Goal: Task Accomplishment & Management: Manage account settings

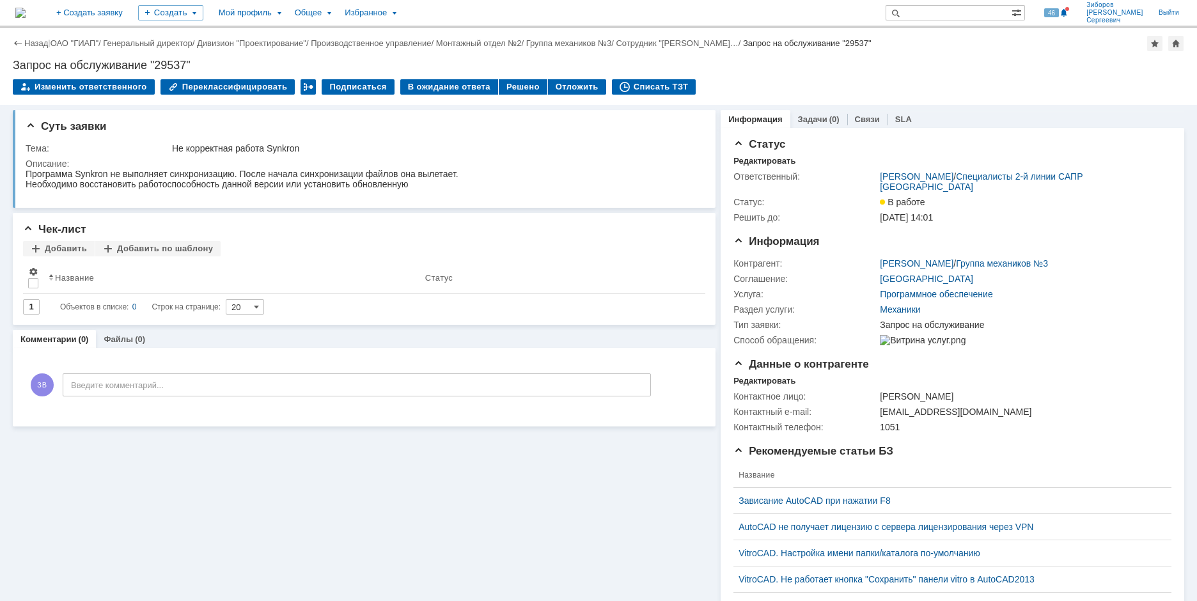
click at [26, 14] on img at bounding box center [20, 13] width 10 height 10
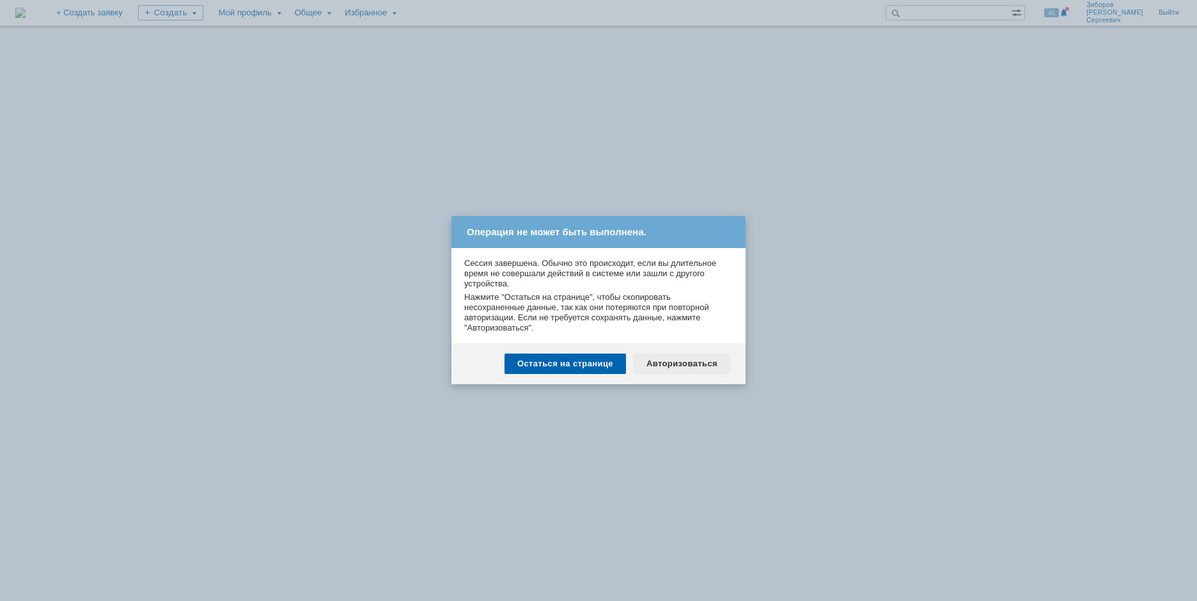
click at [690, 366] on div "Авторизоваться" at bounding box center [681, 363] width 97 height 20
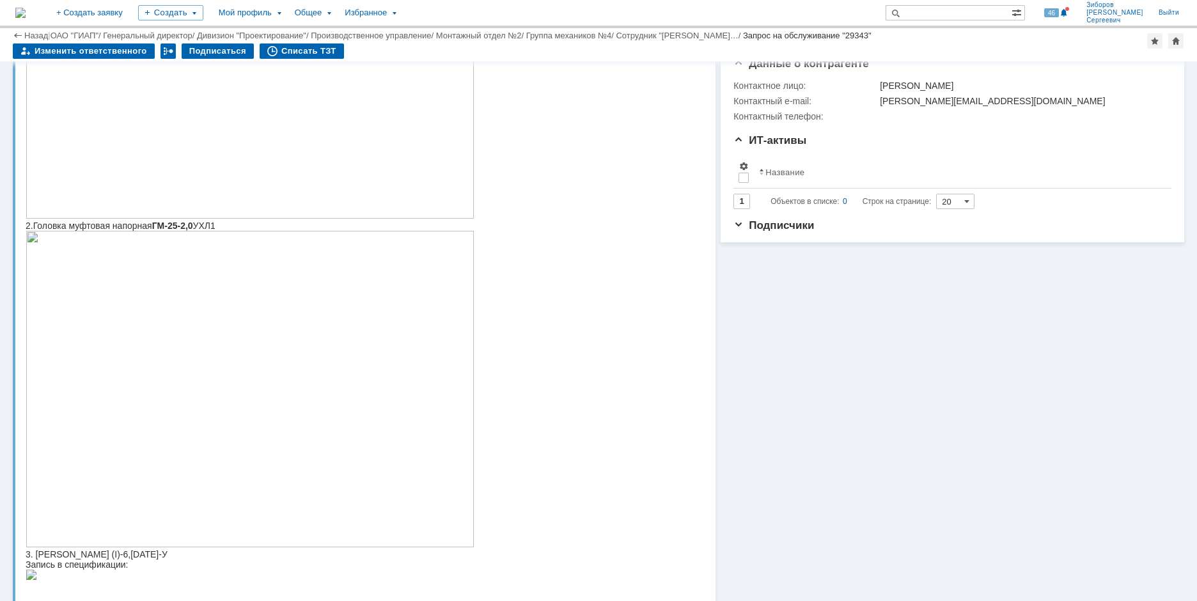
scroll to position [384, 0]
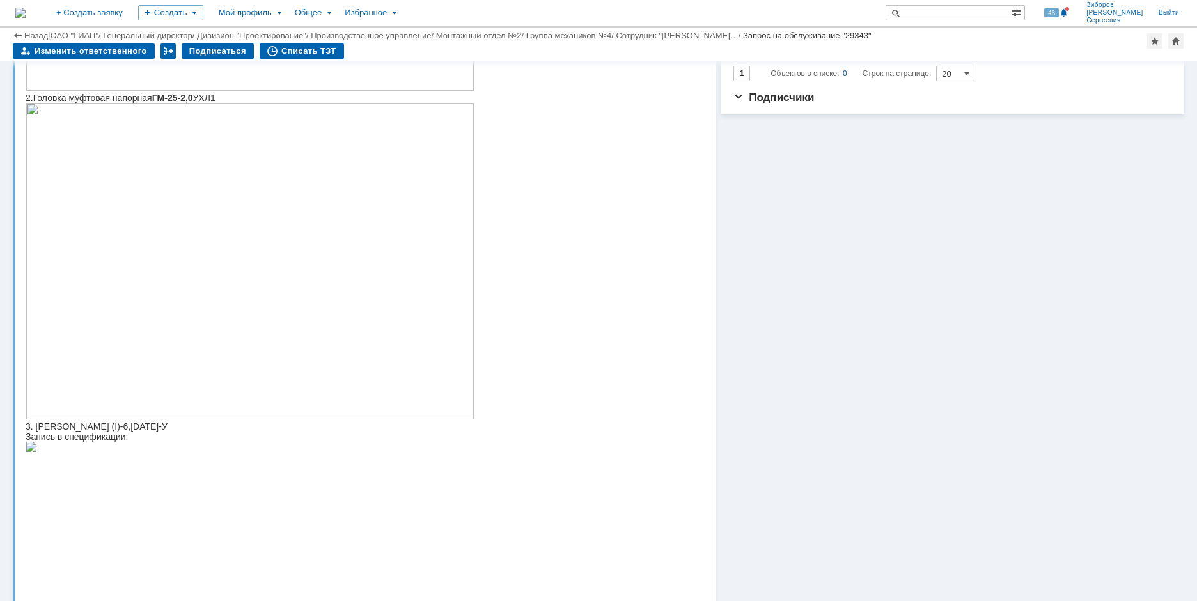
click at [221, 334] on img at bounding box center [250, 261] width 449 height 316
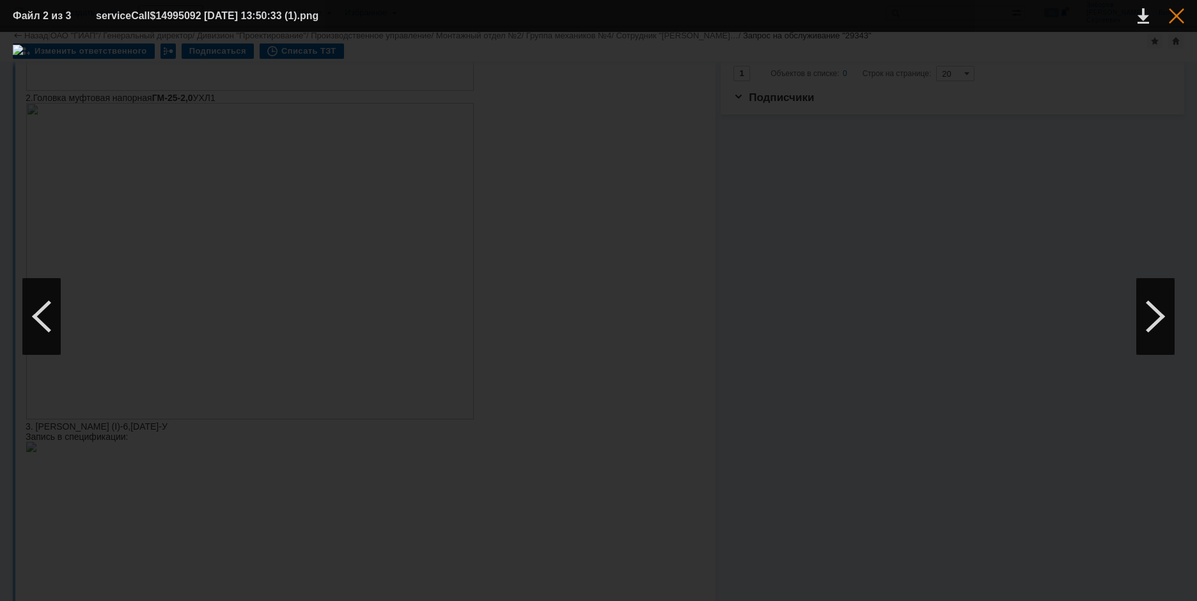
click at [1173, 11] on div at bounding box center [1175, 15] width 15 height 15
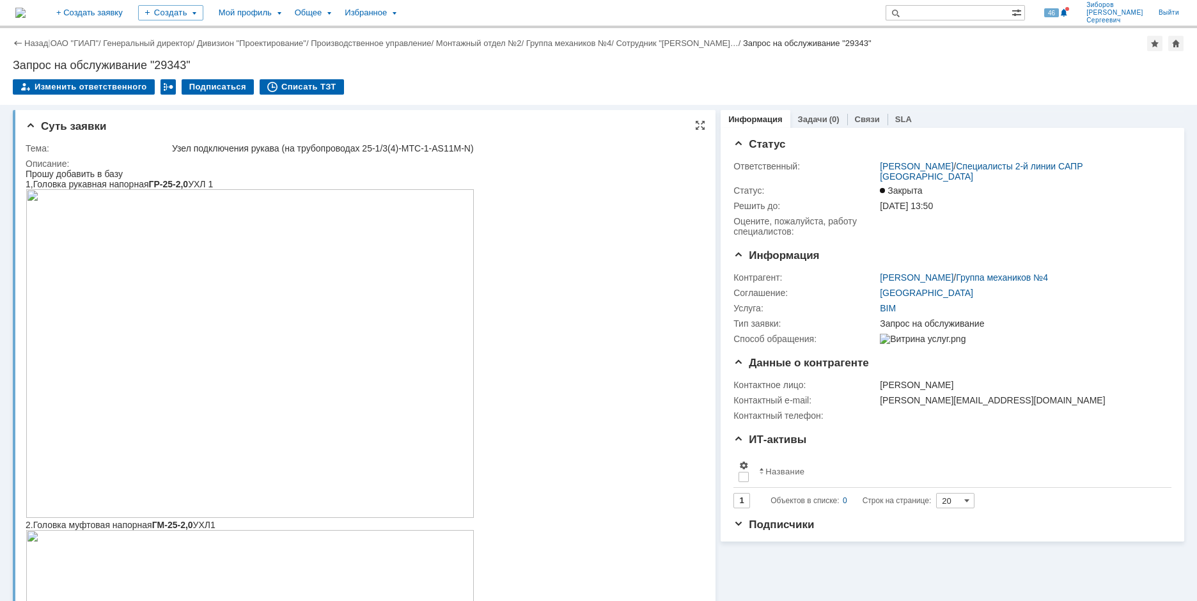
scroll to position [64, 0]
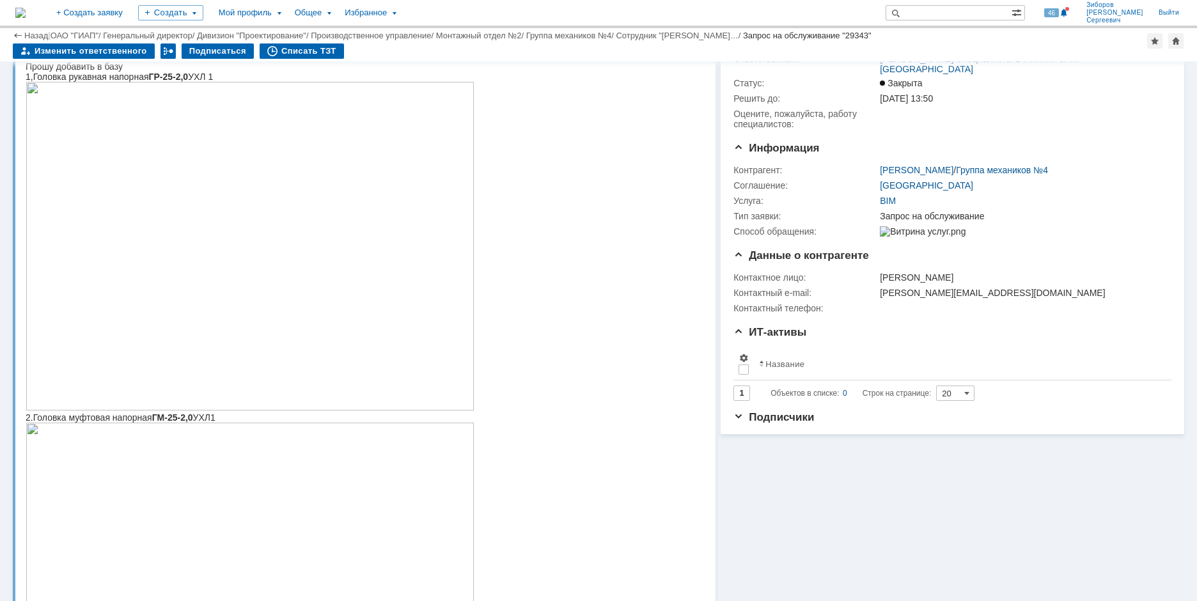
click at [26, 18] on img at bounding box center [20, 13] width 10 height 10
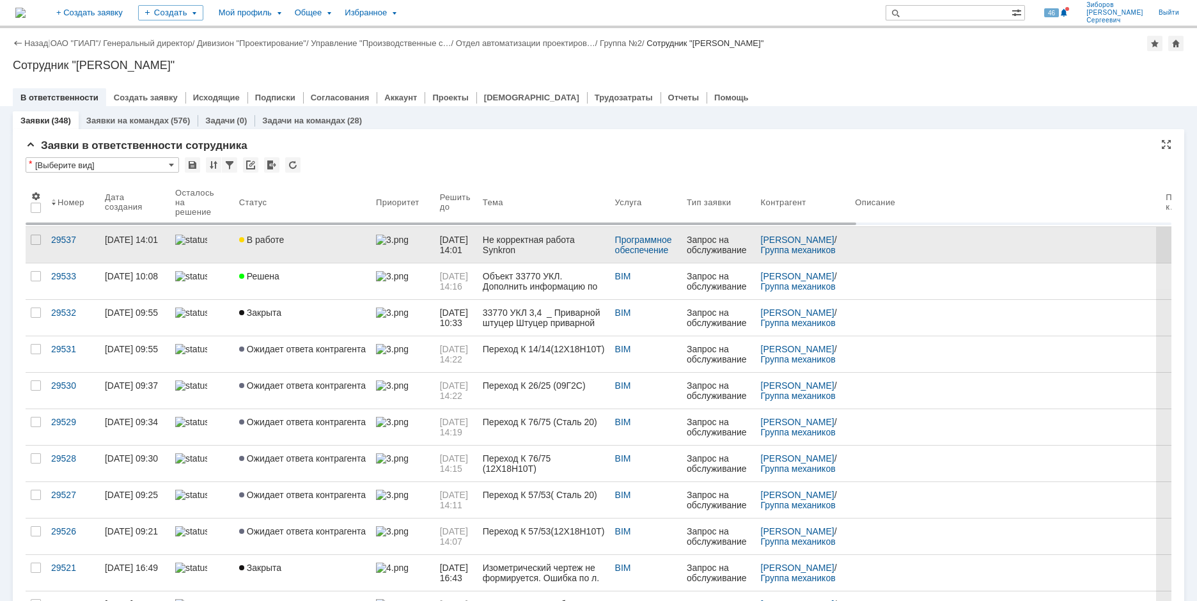
click at [275, 235] on span "В работе" at bounding box center [261, 240] width 45 height 10
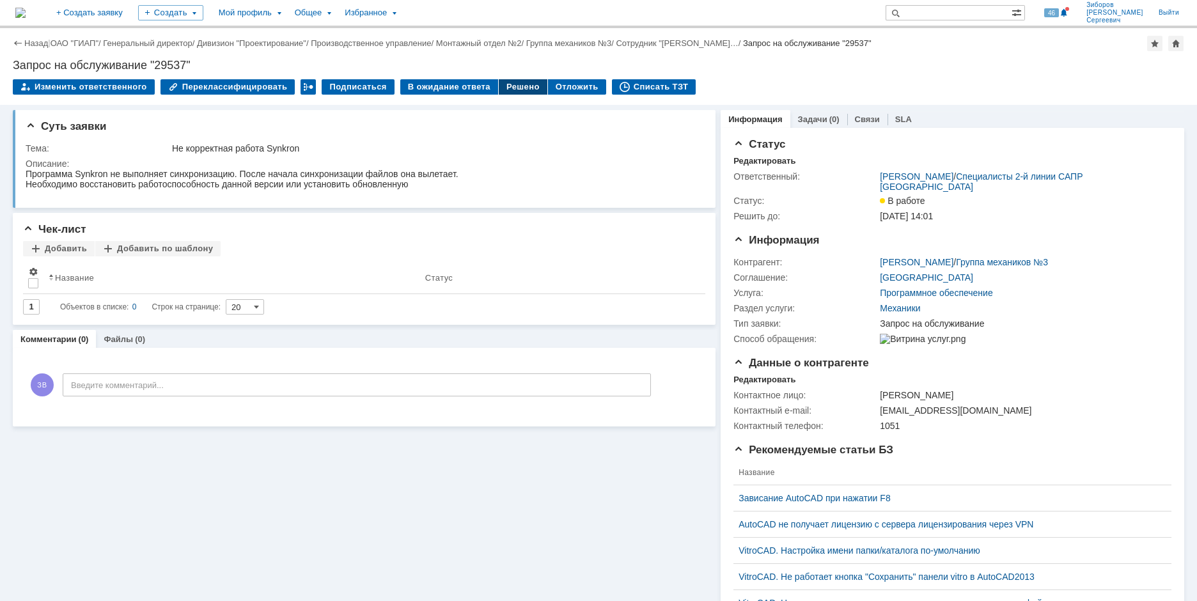
click at [510, 81] on div "Решено" at bounding box center [523, 86] width 49 height 15
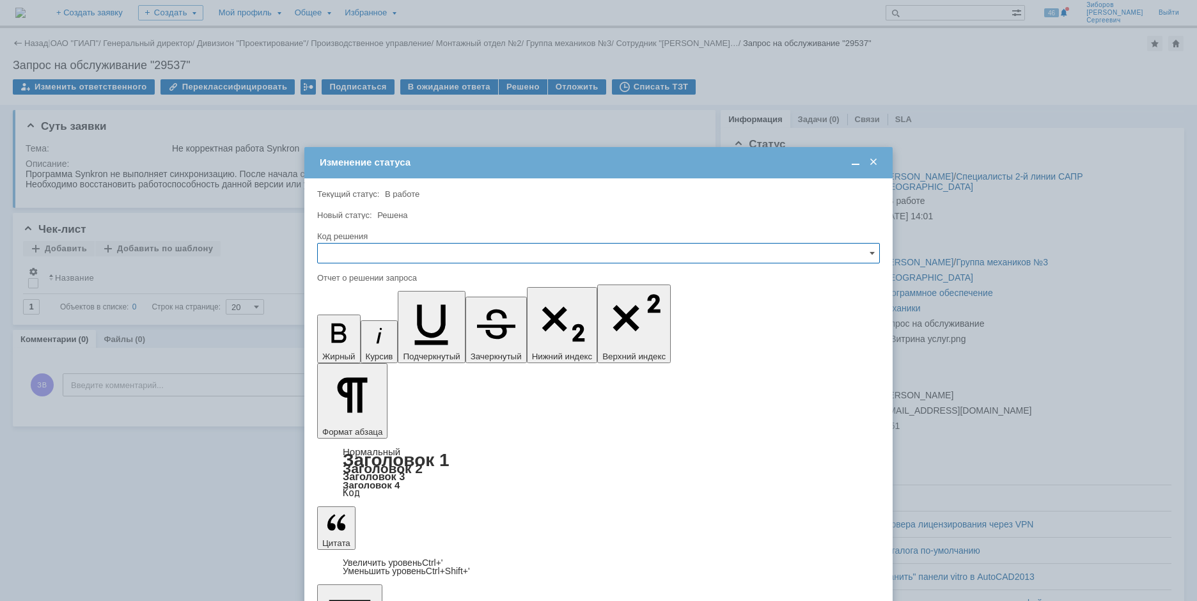
click at [362, 252] on input "text" at bounding box center [598, 253] width 563 height 20
click at [352, 338] on span "Решено" at bounding box center [598, 340] width 546 height 10
type input "Решено"
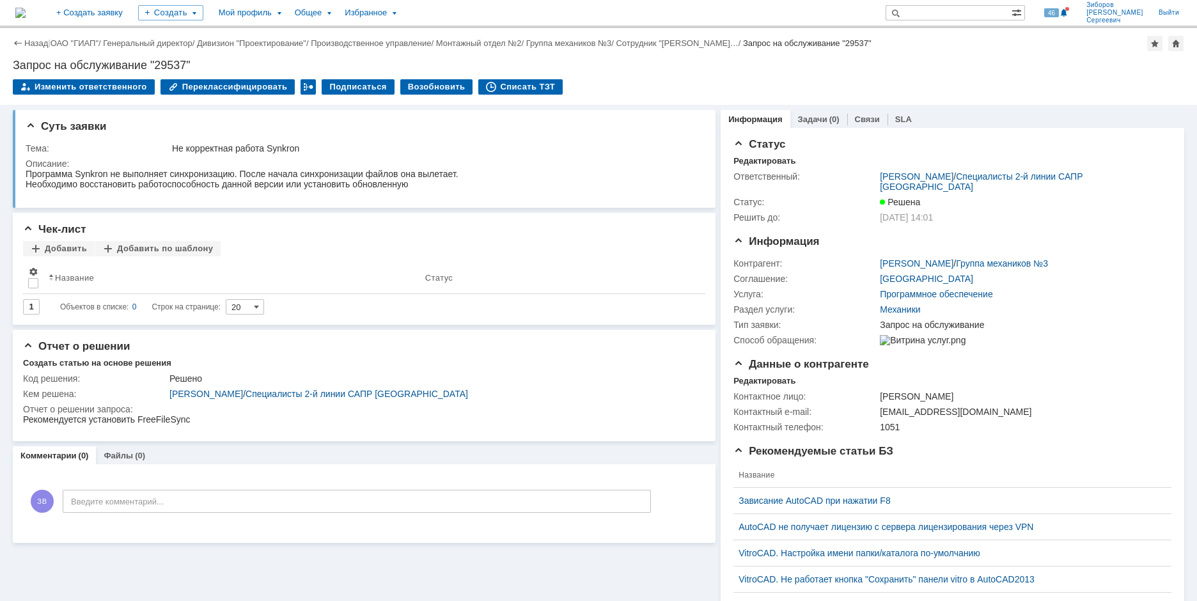
click at [26, 11] on img at bounding box center [20, 13] width 10 height 10
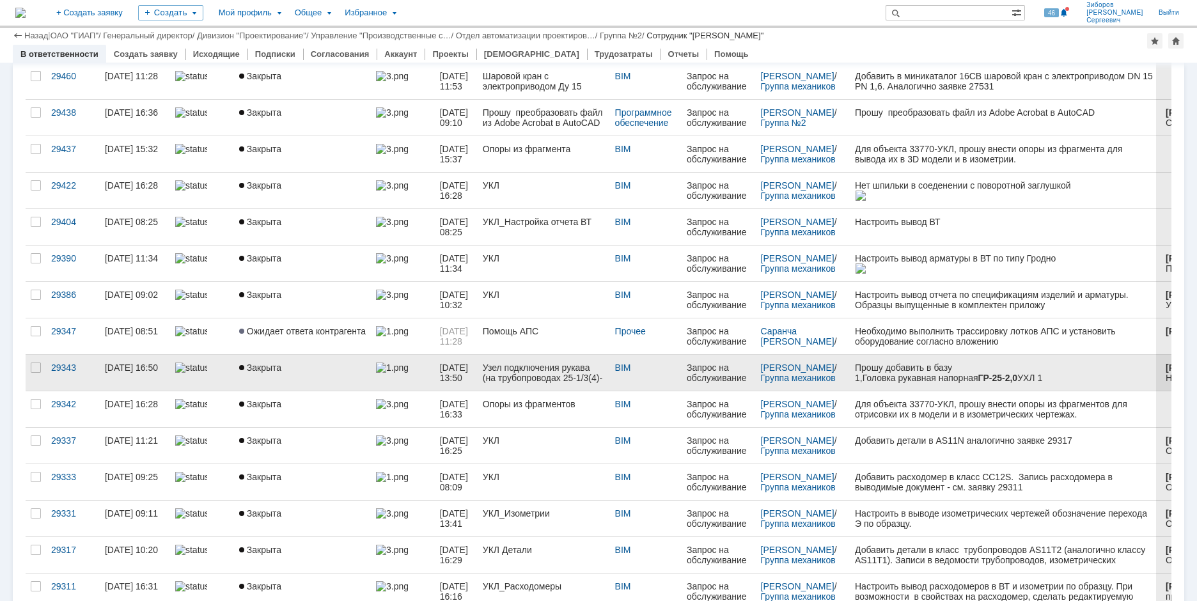
click at [500, 370] on div "Узел подключения рукава (на трубопроводах 25-1/3(4)-МТС-1-AS11M-N)" at bounding box center [544, 372] width 122 height 20
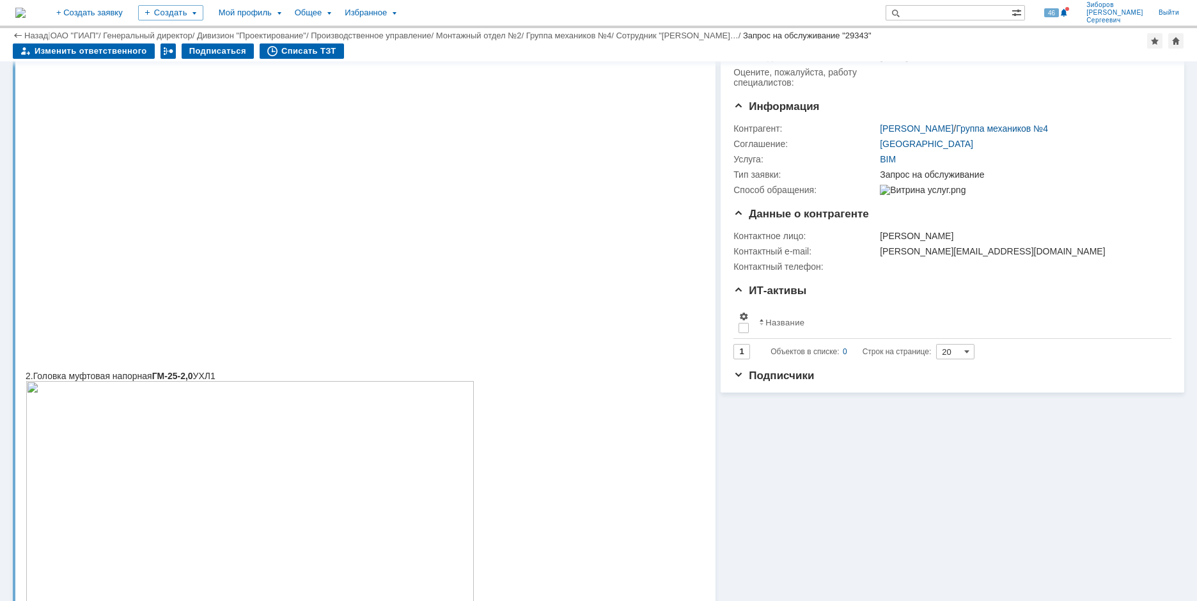
scroll to position [64, 0]
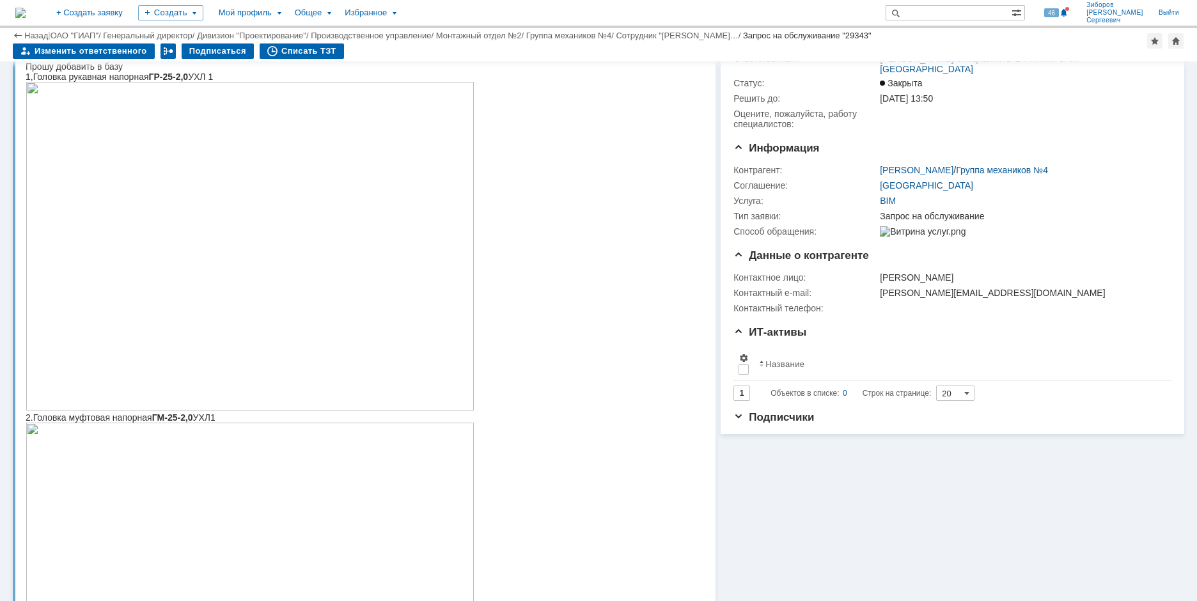
click at [279, 278] on img at bounding box center [250, 246] width 449 height 329
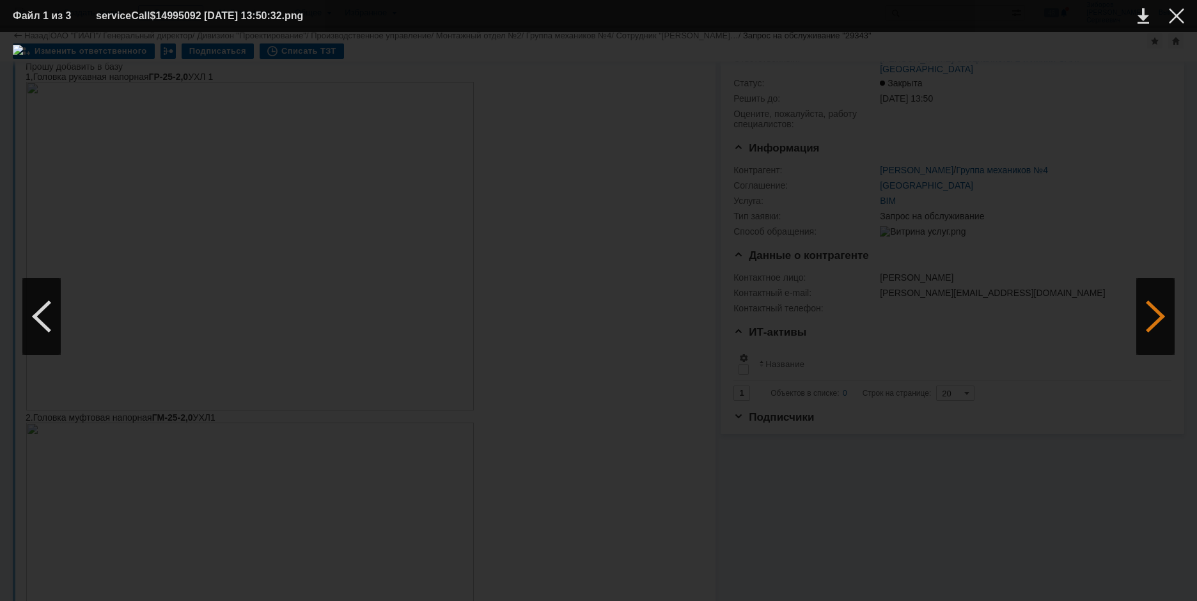
click at [1143, 313] on div at bounding box center [1155, 316] width 38 height 77
click at [46, 326] on div at bounding box center [41, 316] width 38 height 77
click at [1158, 308] on div at bounding box center [1155, 316] width 38 height 77
click at [612, 251] on img at bounding box center [598, 316] width 1171 height 543
click at [299, 175] on div at bounding box center [598, 316] width 1171 height 543
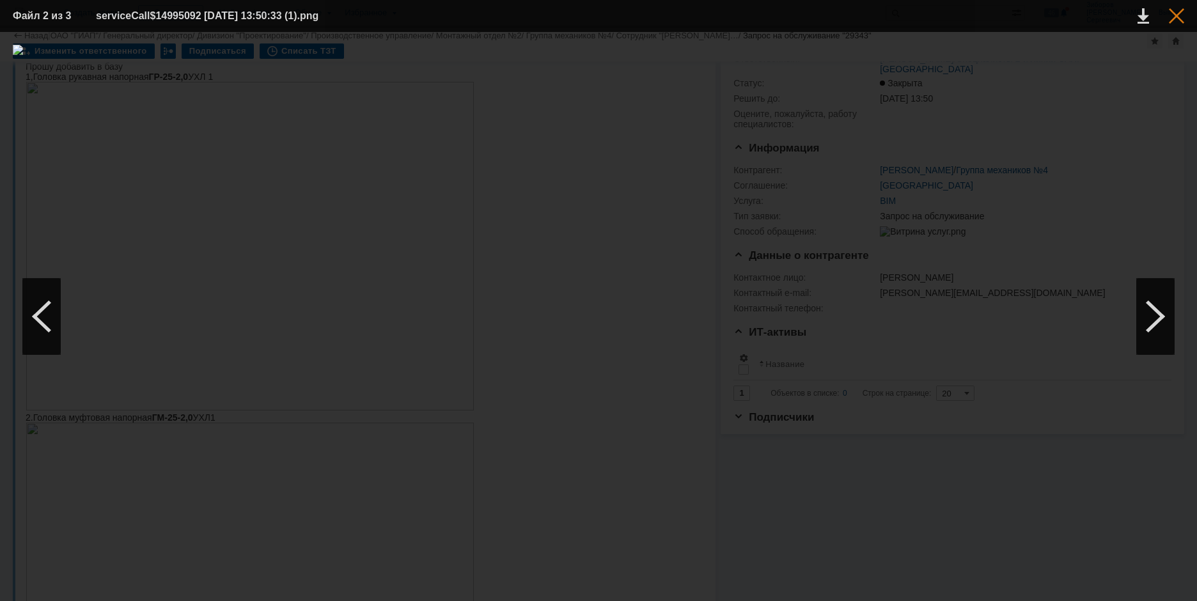
click at [1180, 15] on div at bounding box center [1175, 15] width 15 height 15
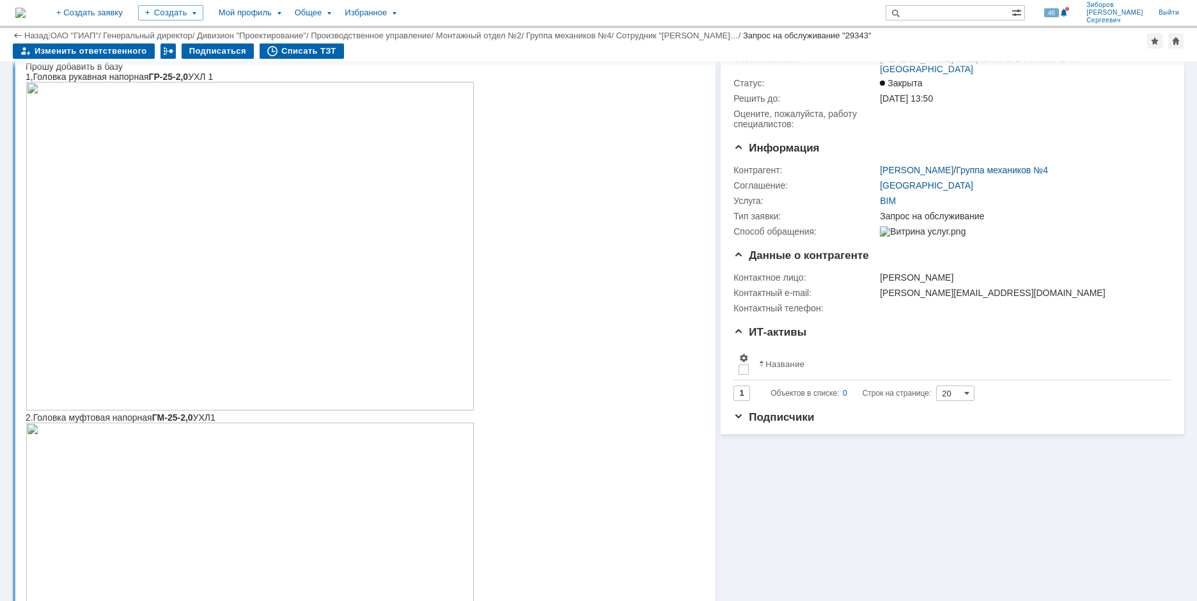
click at [296, 280] on img at bounding box center [250, 246] width 449 height 329
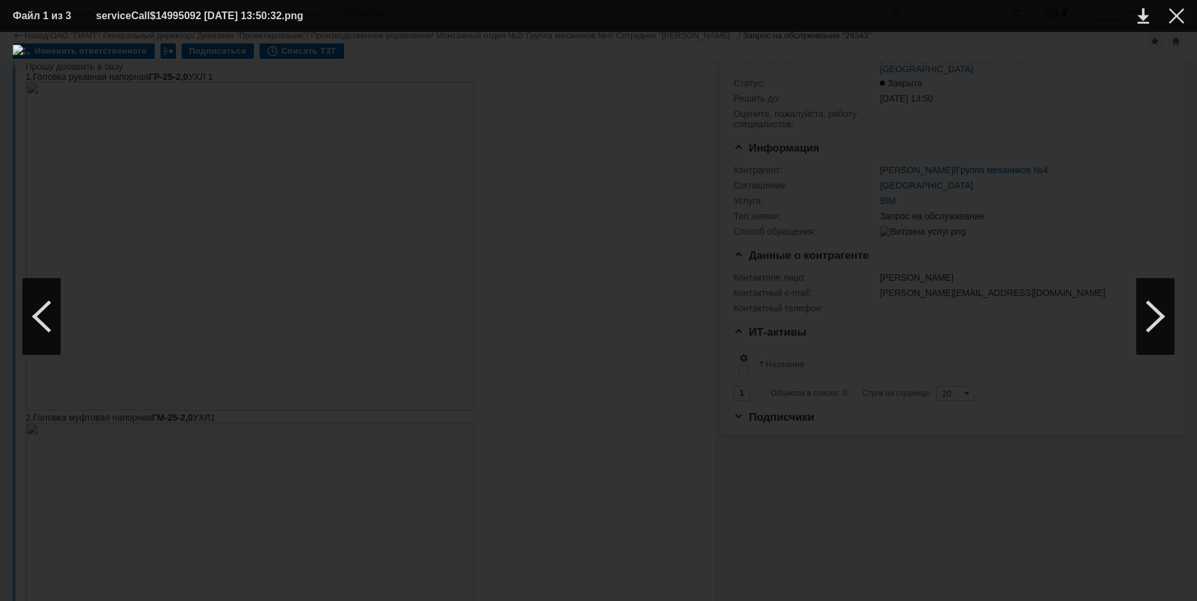
click at [611, 220] on img at bounding box center [598, 316] width 1171 height 543
click at [1183, 18] on div at bounding box center [1175, 15] width 15 height 15
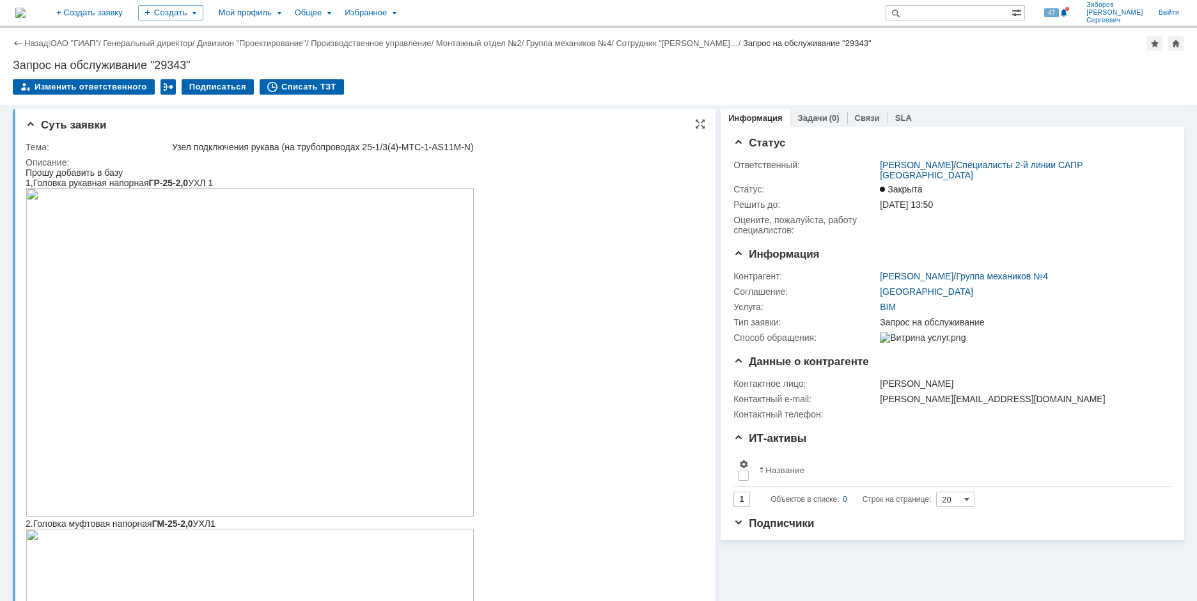
scroll to position [0, 0]
click at [26, 9] on img at bounding box center [20, 13] width 10 height 10
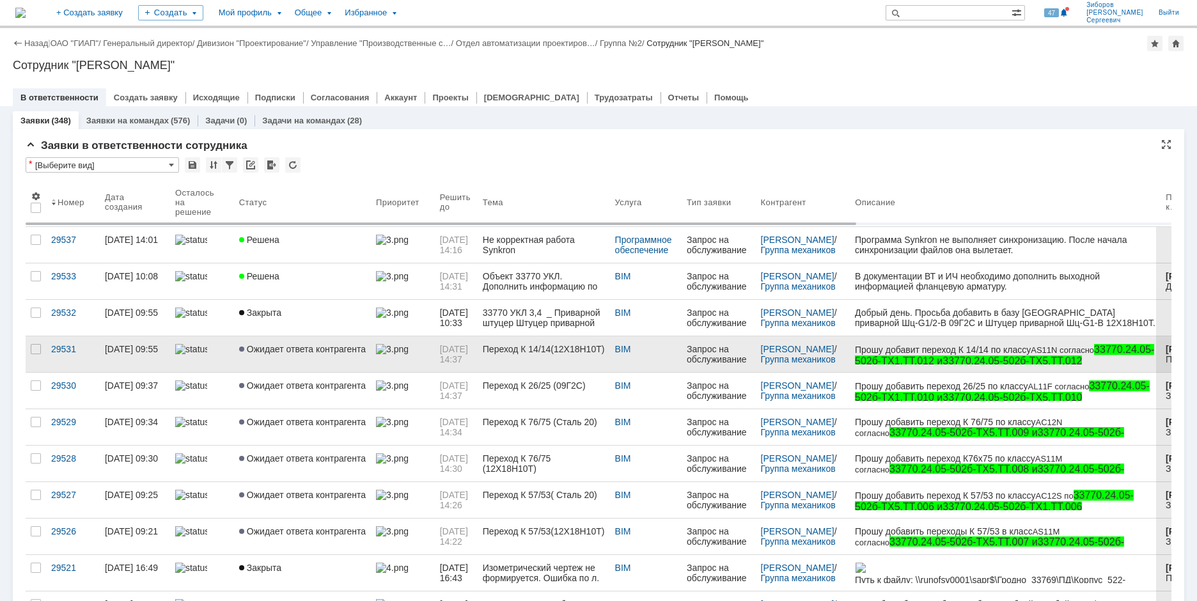
click at [300, 346] on span "Ожидает ответа контрагента" at bounding box center [302, 349] width 127 height 10
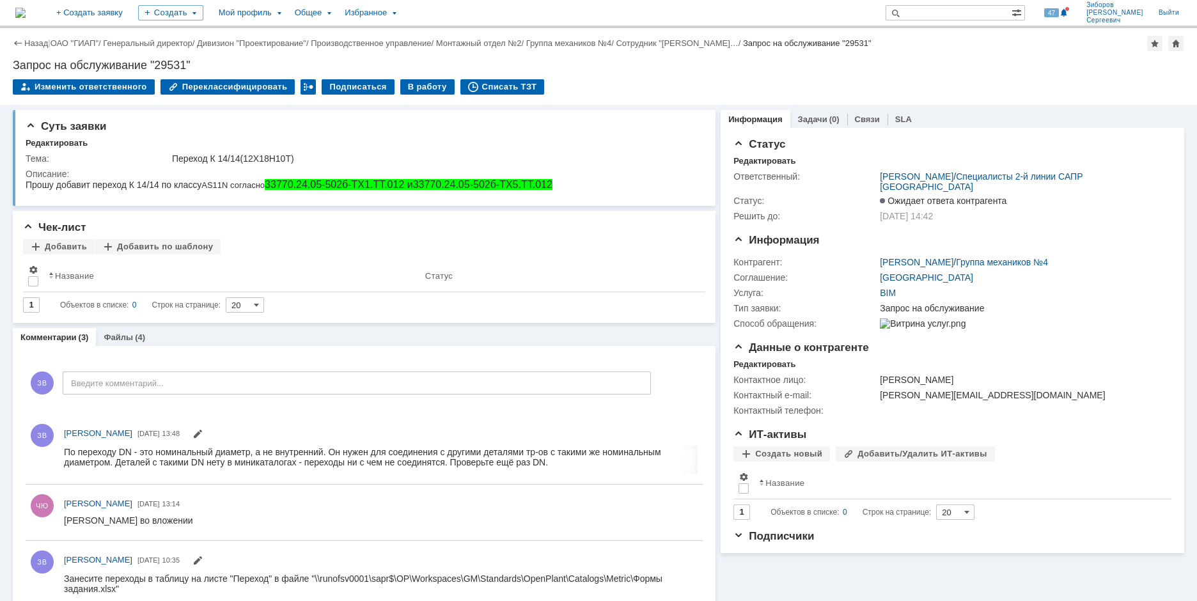
click at [129, 336] on link "Файлы" at bounding box center [118, 337] width 29 height 10
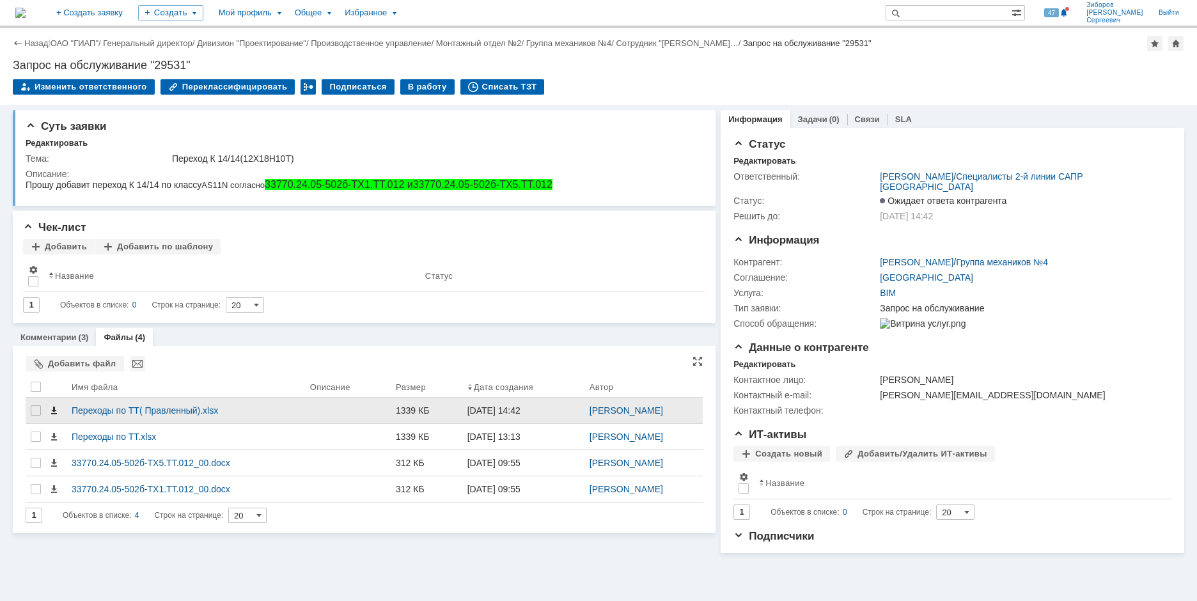
click at [54, 411] on span at bounding box center [54, 410] width 10 height 10
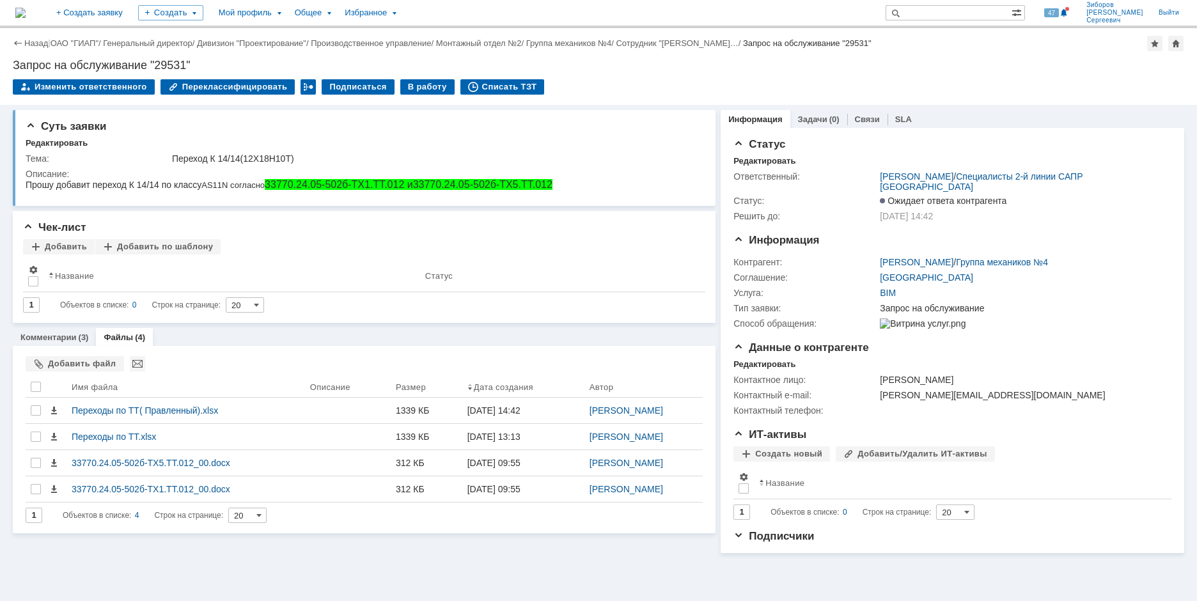
click at [26, 8] on img at bounding box center [20, 13] width 10 height 10
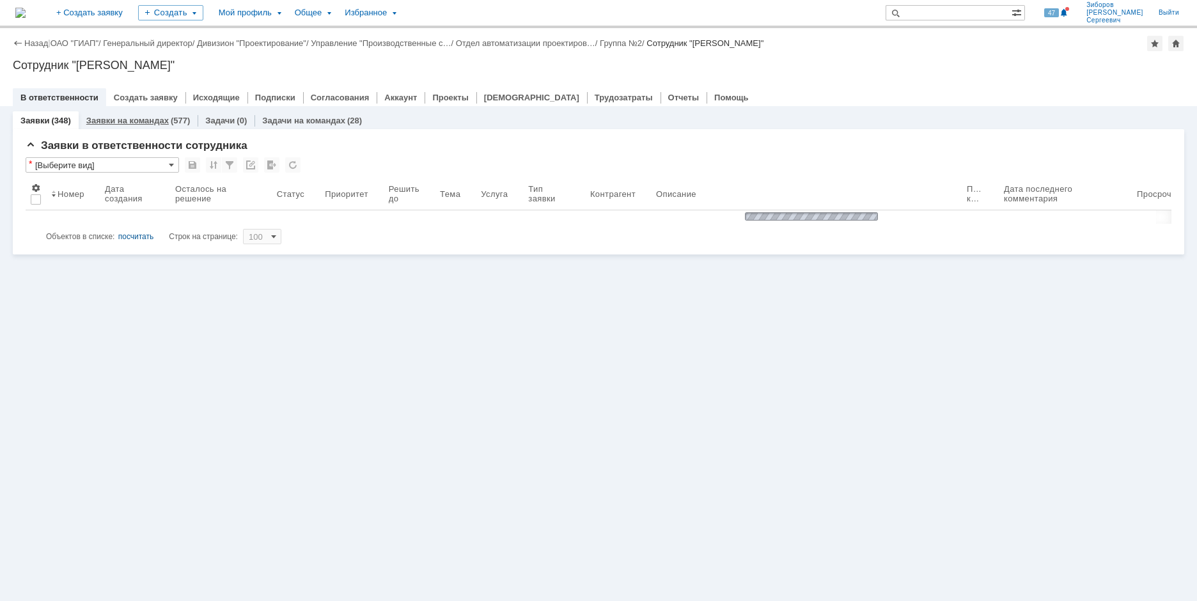
click at [134, 120] on link "Заявки на командах" at bounding box center [127, 121] width 82 height 10
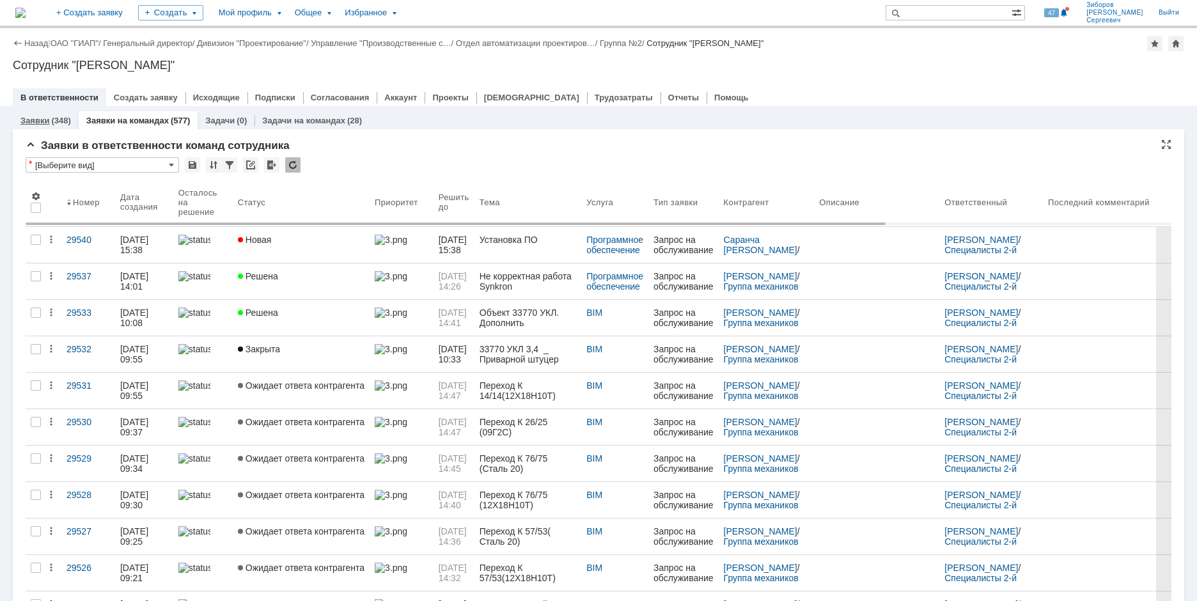
click at [44, 116] on link "Заявки" at bounding box center [34, 121] width 29 height 10
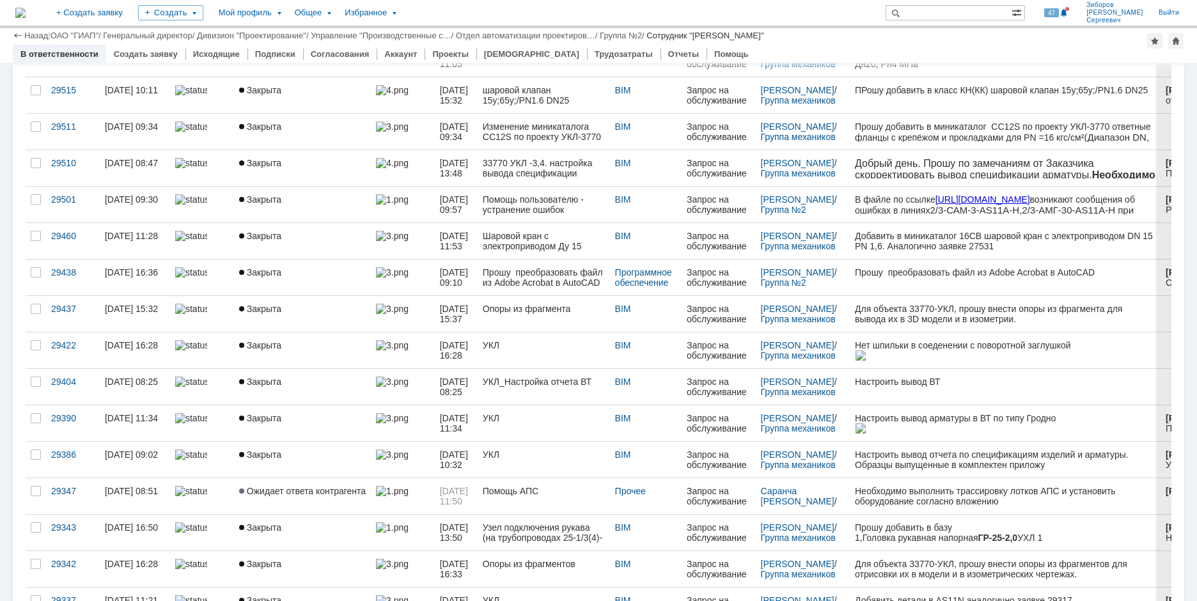
scroll to position [575, 0]
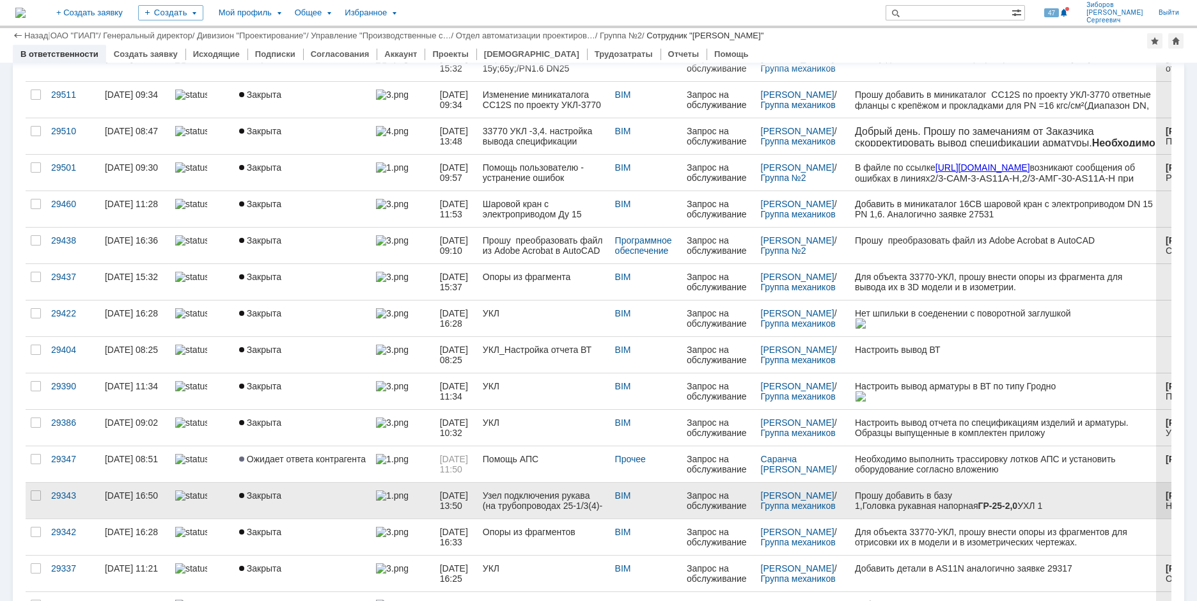
click at [265, 494] on span "Закрыта" at bounding box center [260, 495] width 42 height 10
